Goal: Task Accomplishment & Management: Manage account settings

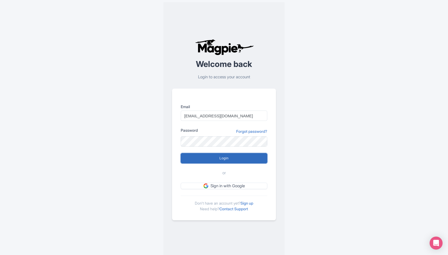
click at [215, 155] on input "Login" at bounding box center [224, 158] width 87 height 10
type input "Logging in..."
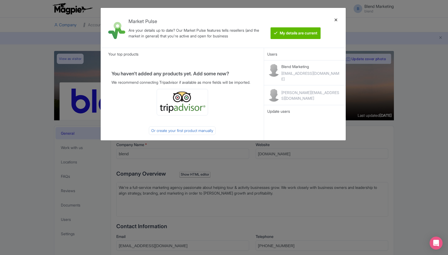
click at [335, 19] on div at bounding box center [336, 27] width 13 height 31
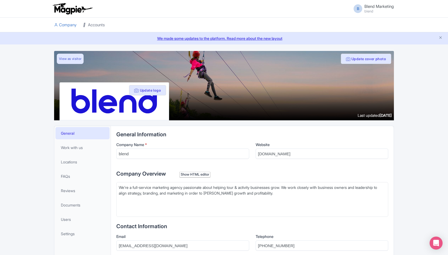
click at [93, 24] on link "Accounts" at bounding box center [94, 25] width 22 height 15
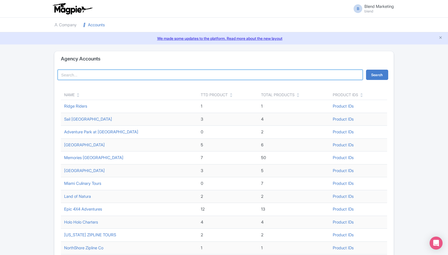
click at [94, 76] on input "search" at bounding box center [210, 75] width 305 height 10
type input "moraine"
click at [366, 70] on button "Search" at bounding box center [377, 75] width 22 height 10
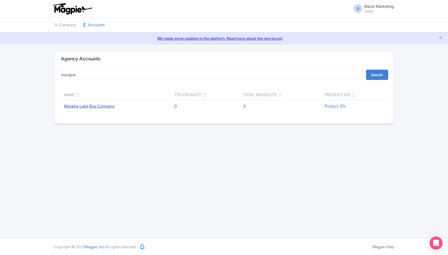
click at [96, 104] on link "Moraine Lake Bus Company" at bounding box center [89, 105] width 51 height 5
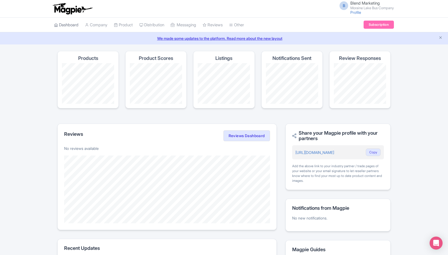
click at [65, 25] on link "Dashboard" at bounding box center [66, 25] width 24 height 15
click at [128, 37] on link "My Products" at bounding box center [139, 38] width 51 height 8
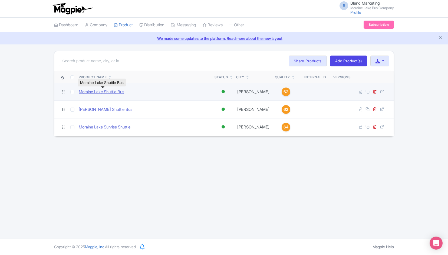
click at [99, 91] on link "Moraine Lake Shuttle Bus" at bounding box center [101, 92] width 45 height 6
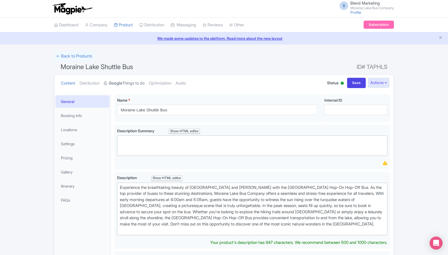
click at [133, 85] on link "Google Things to do" at bounding box center [124, 83] width 41 height 17
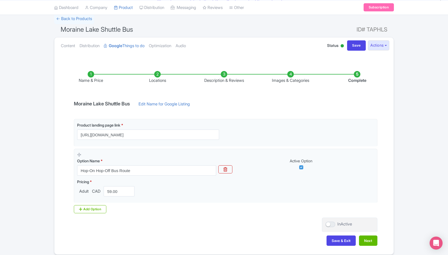
scroll to position [59, 0]
